Goal: Communication & Community: Share content

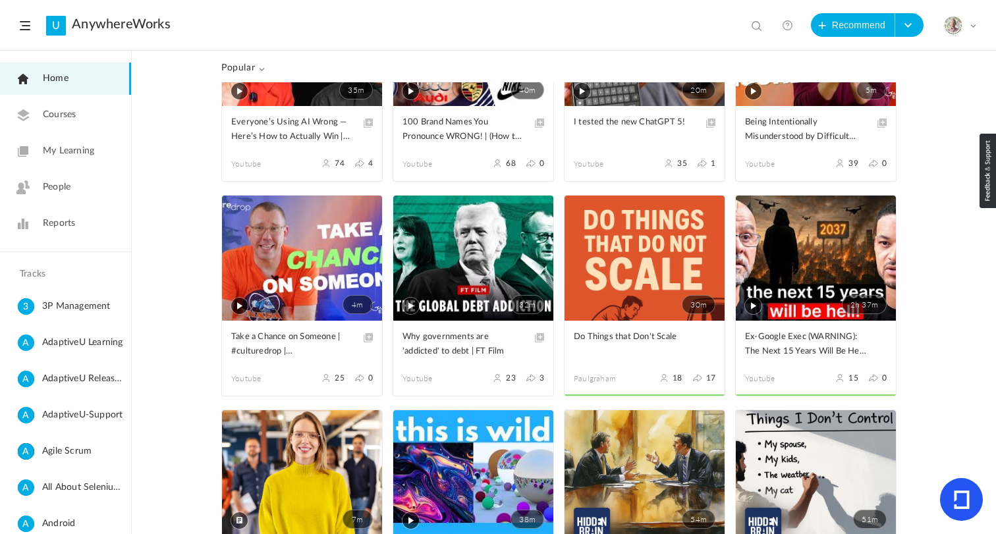
scroll to position [529, 0]
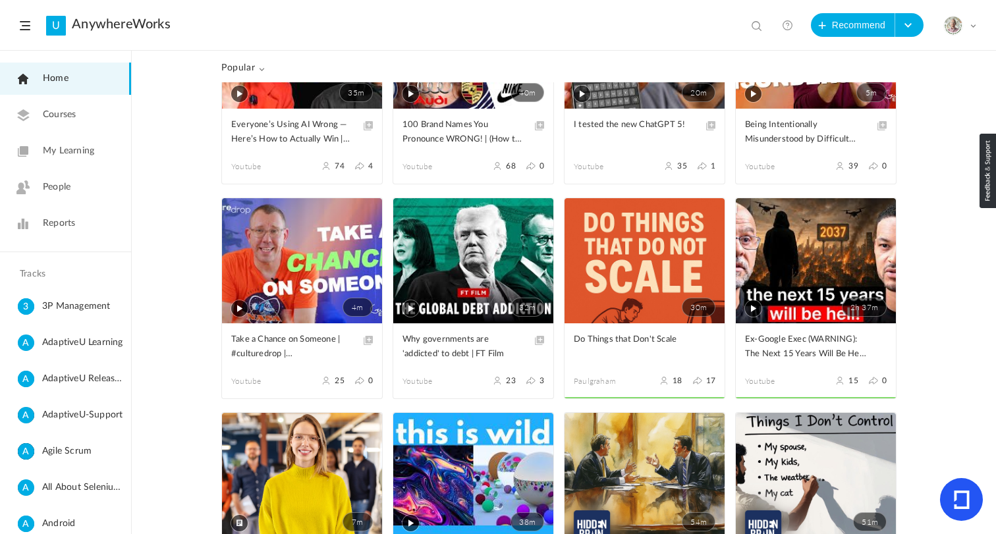
click at [0, 0] on span at bounding box center [0, 0] width 0 height 0
click at [0, 0] on link "Share" at bounding box center [0, 0] width 0 height 0
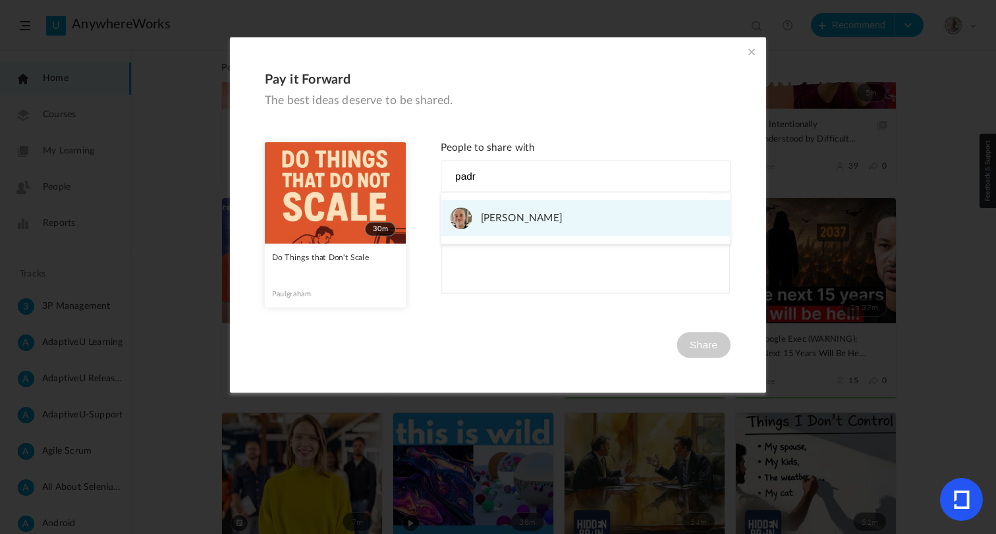
type input "padr"
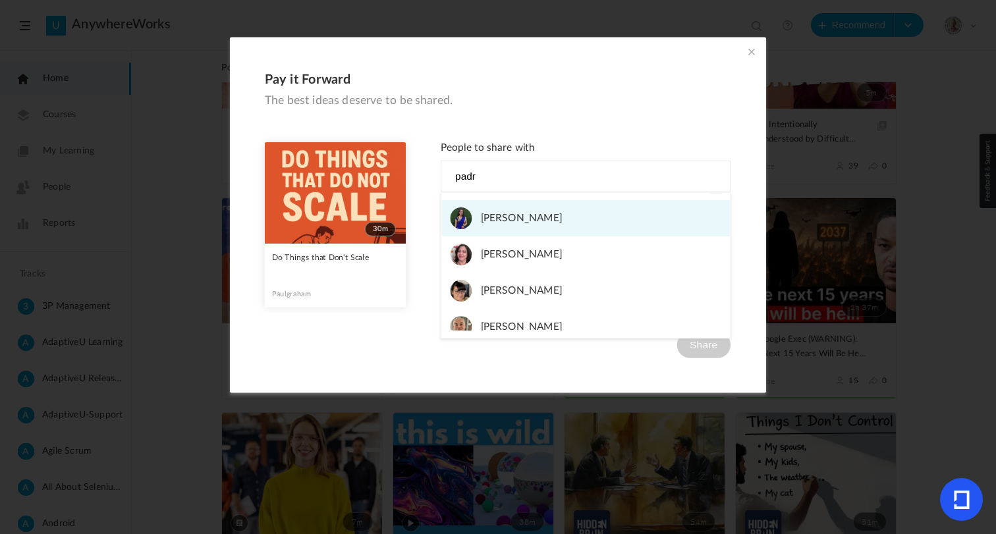
click at [545, 219] on span "[PERSON_NAME]" at bounding box center [522, 218] width 82 height 22
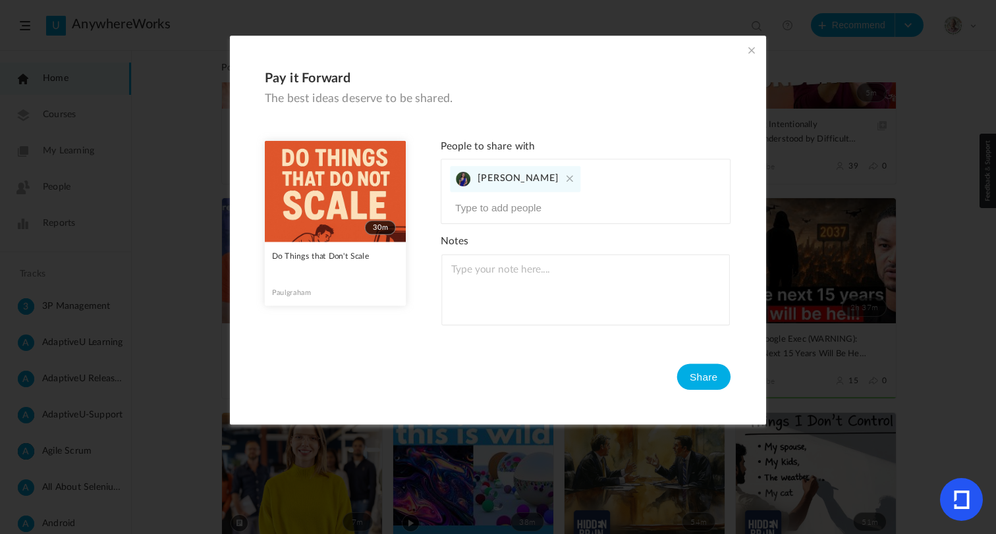
click at [563, 182] on cite at bounding box center [570, 178] width 14 height 14
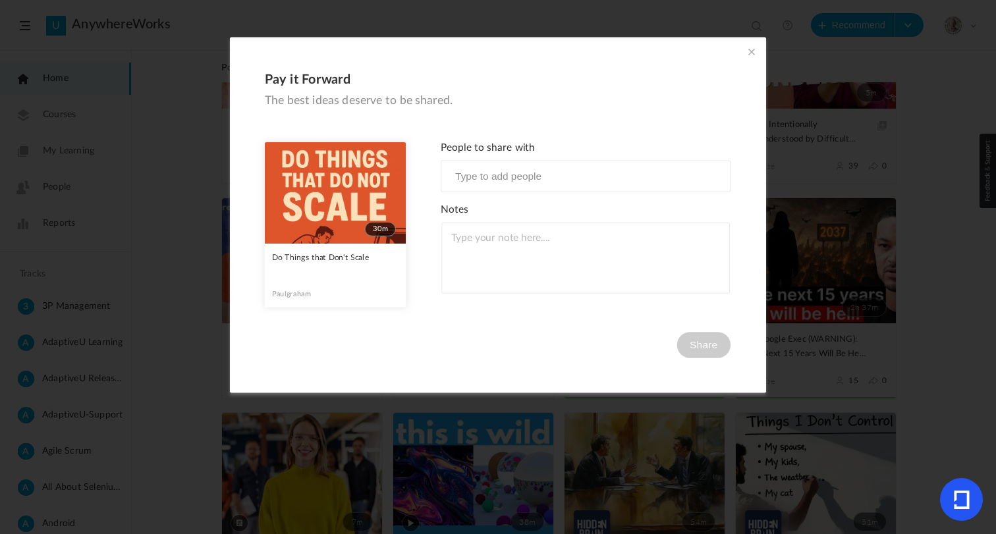
click at [499, 180] on input at bounding box center [518, 176] width 137 height 17
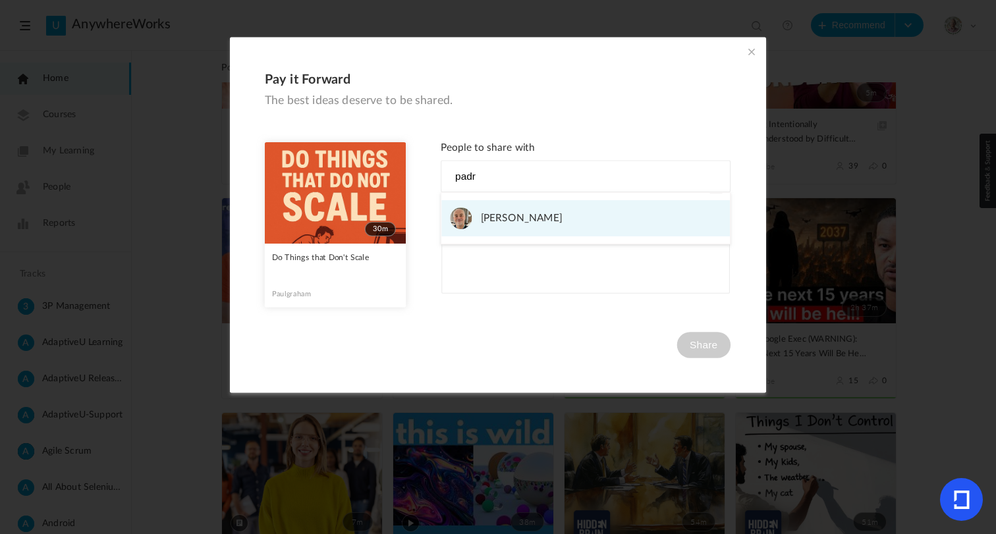
type input "padr"
click at [519, 218] on span "[PERSON_NAME]" at bounding box center [522, 218] width 82 height 22
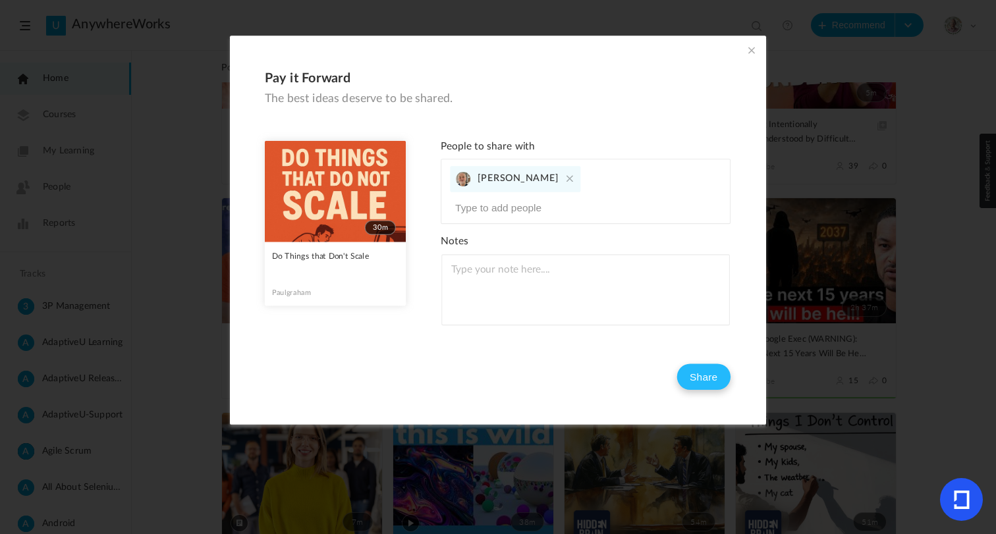
click at [705, 364] on button "Share" at bounding box center [704, 377] width 54 height 26
